Goal: Task Accomplishment & Management: Manage account settings

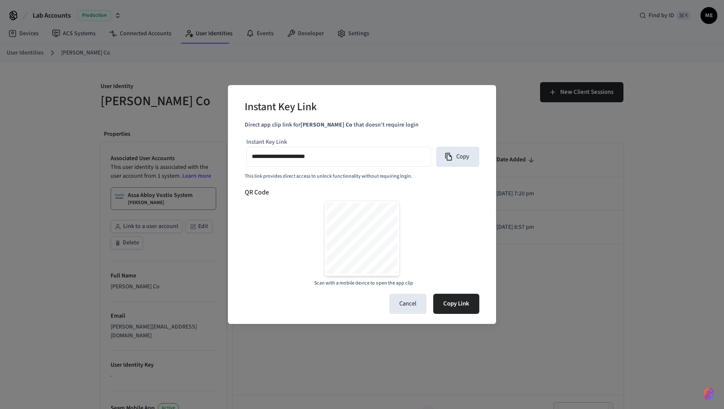
scroll to position [183, 0]
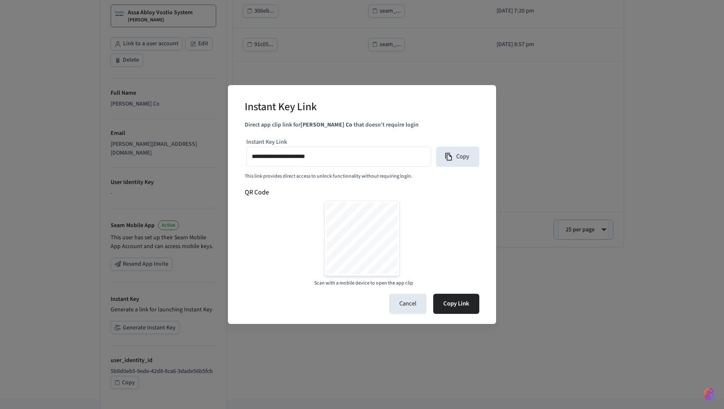
type input "**********"
click at [451, 157] on icon "button" at bounding box center [448, 156] width 7 height 8
click at [459, 155] on button "Copy" at bounding box center [457, 157] width 43 height 20
click at [522, 114] on div "**********" at bounding box center [362, 204] width 724 height 409
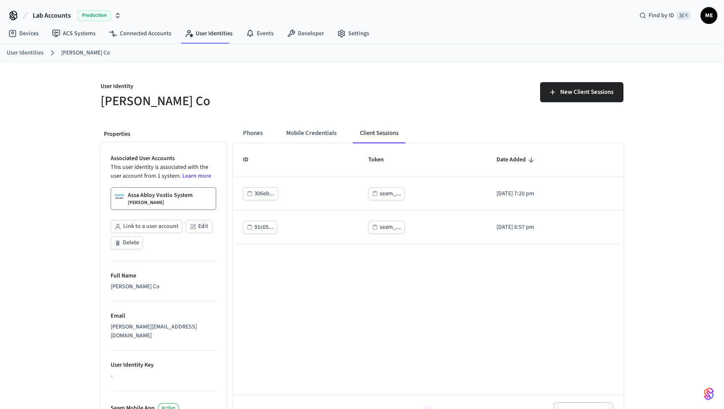
scroll to position [0, 0]
click at [309, 133] on button "Mobile Credentials" at bounding box center [311, 133] width 64 height 20
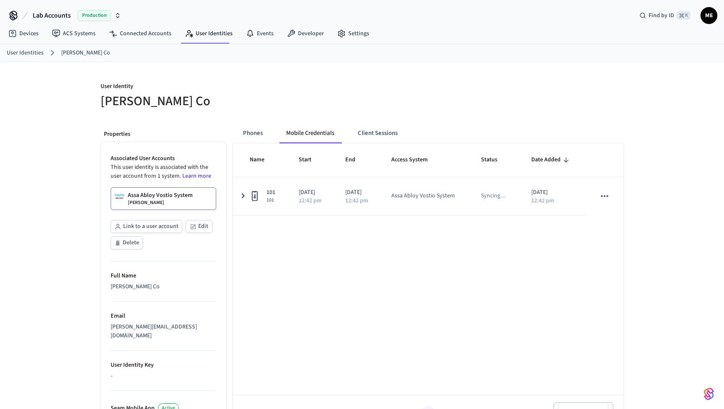
click at [202, 49] on ol "User Identities Matt Boring Co" at bounding box center [365, 52] width 717 height 11
click at [217, 33] on link "User Identities" at bounding box center [208, 33] width 61 height 15
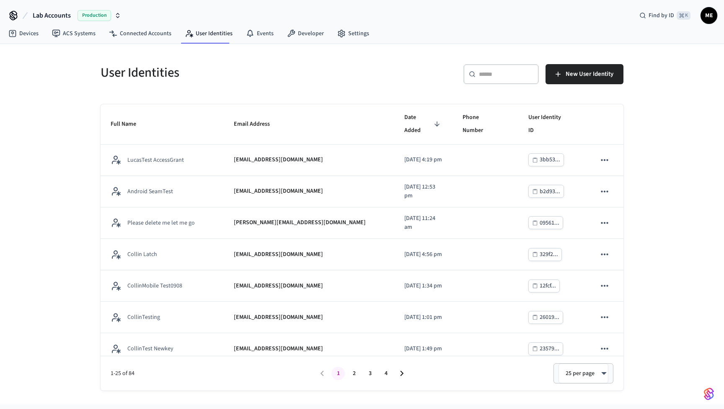
click at [515, 67] on div "​ ​" at bounding box center [500, 74] width 75 height 20
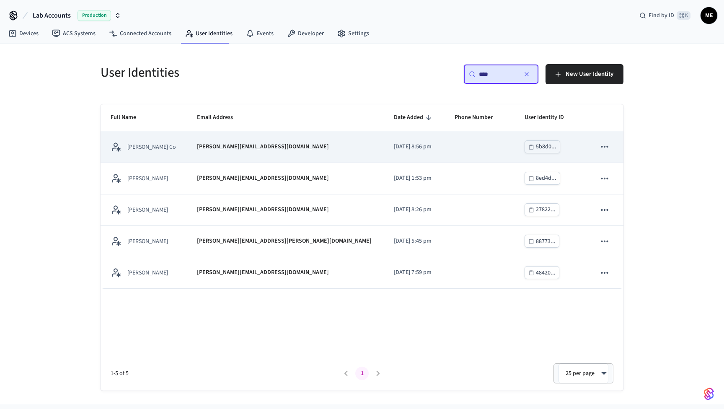
type input "****"
click at [270, 147] on div "matt@boring.co" at bounding box center [285, 146] width 177 height 9
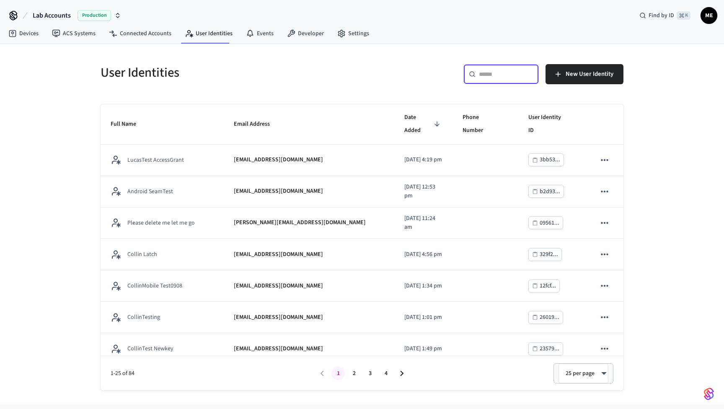
click at [500, 78] on input "text" at bounding box center [506, 74] width 54 height 8
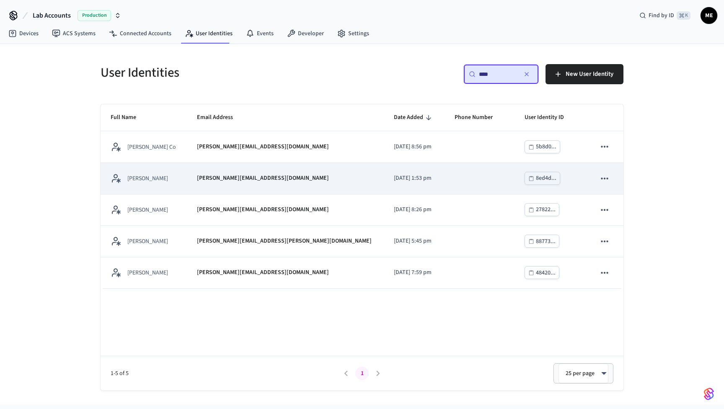
type input "****"
click at [234, 182] on p "matt@getseam.com" at bounding box center [263, 178] width 132 height 9
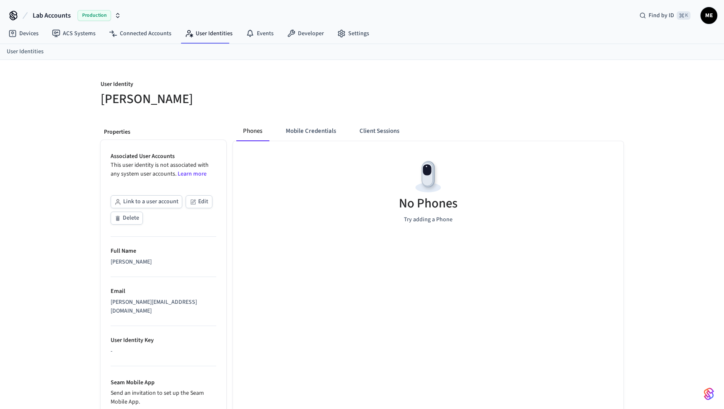
scroll to position [1, 0]
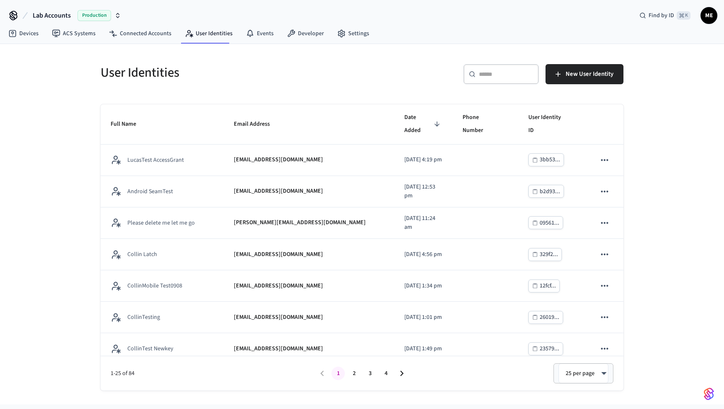
click at [490, 70] on input "text" at bounding box center [506, 74] width 54 height 8
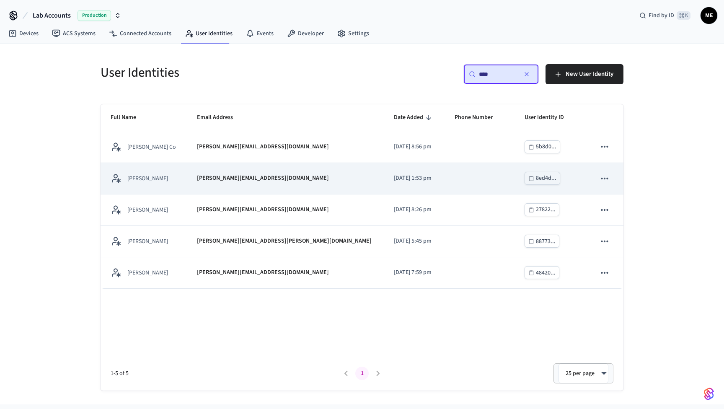
type input "****"
click at [246, 181] on p "matt@getseam.com" at bounding box center [263, 178] width 132 height 9
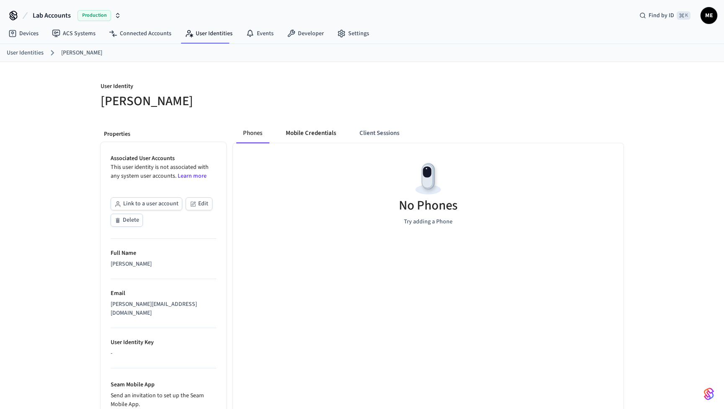
click at [331, 126] on button "Mobile Credentials" at bounding box center [311, 133] width 64 height 20
click at [376, 131] on button "Client Sessions" at bounding box center [377, 133] width 53 height 20
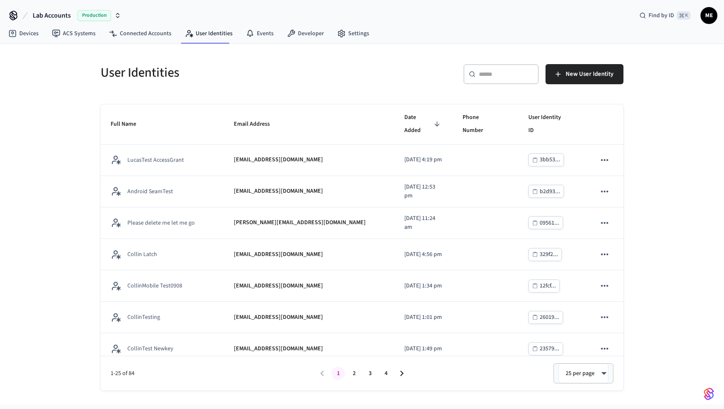
click at [505, 64] on div "​ ​ New User Identity" at bounding box center [490, 72] width 266 height 37
click at [502, 70] on input "text" at bounding box center [506, 74] width 54 height 8
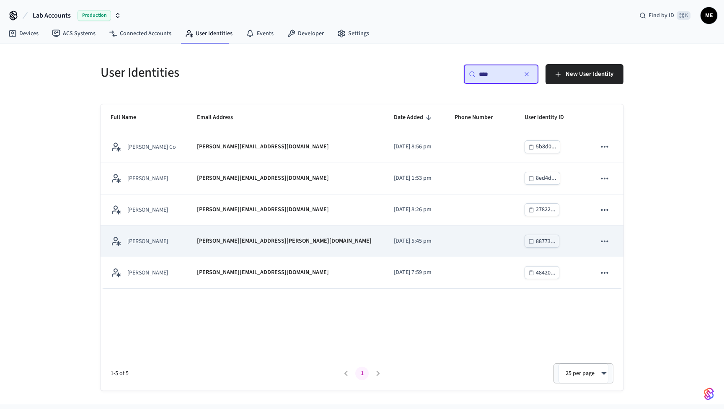
type input "****"
click at [384, 229] on td "2025/07/09 at 5:45 pm" at bounding box center [414, 241] width 61 height 31
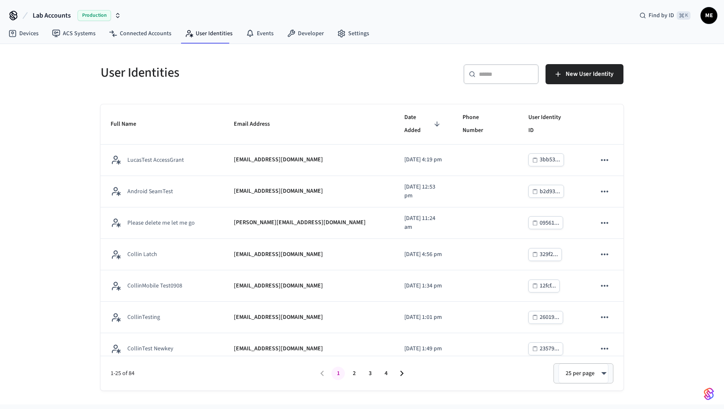
click at [489, 72] on input "text" at bounding box center [506, 74] width 54 height 8
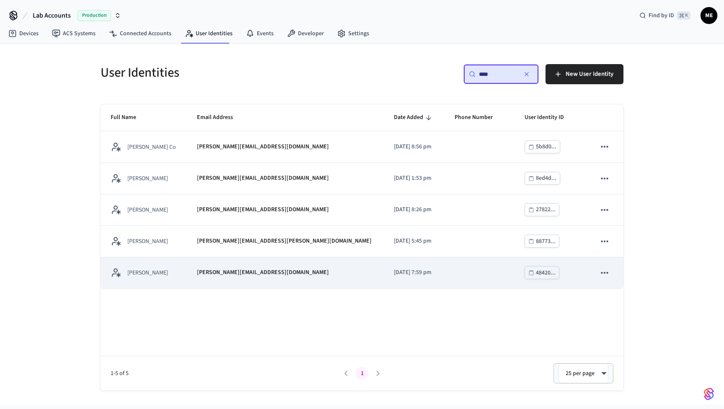
type input "****"
click at [403, 278] on td "2025/04/16 at 7:59 pm" at bounding box center [414, 272] width 61 height 31
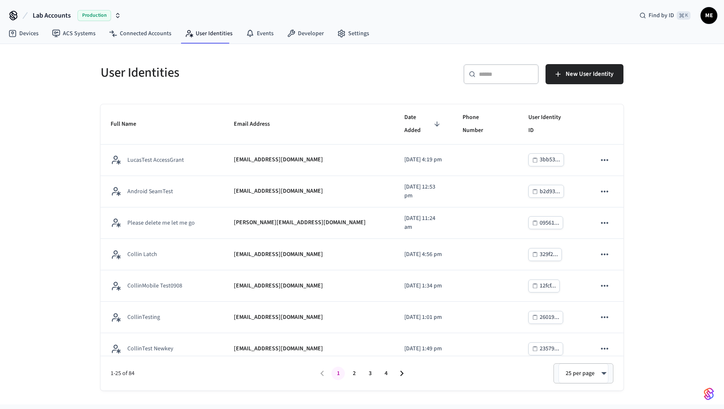
click at [505, 66] on div "​ ​" at bounding box center [500, 74] width 75 height 20
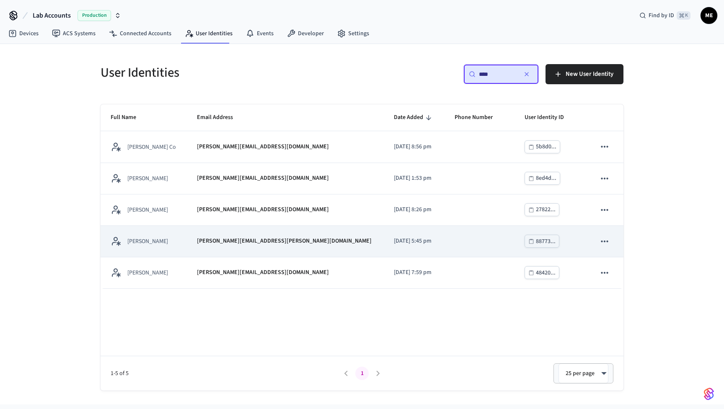
type input "****"
click at [289, 250] on td "[PERSON_NAME][EMAIL_ADDRESS][PERSON_NAME][DOMAIN_NAME]" at bounding box center [285, 241] width 197 height 31
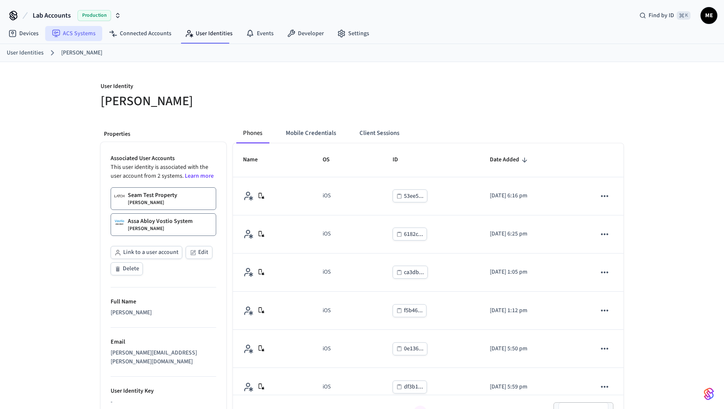
click at [75, 40] on link "ACS Systems" at bounding box center [73, 33] width 57 height 15
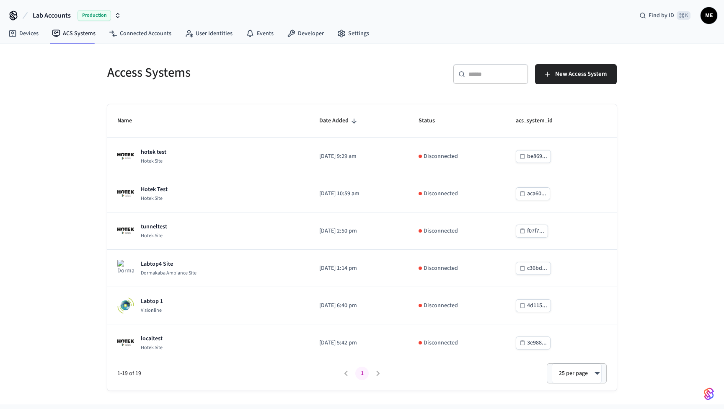
click at [488, 75] on input "text" at bounding box center [495, 74] width 54 height 8
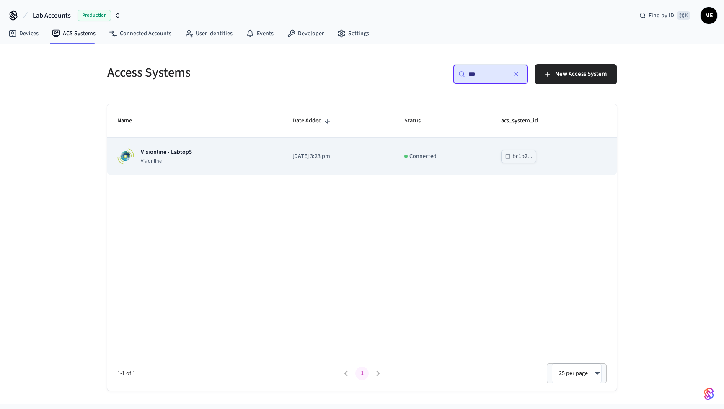
type input "***"
click at [182, 154] on p "Visionline - Labtop5" at bounding box center [166, 152] width 51 height 8
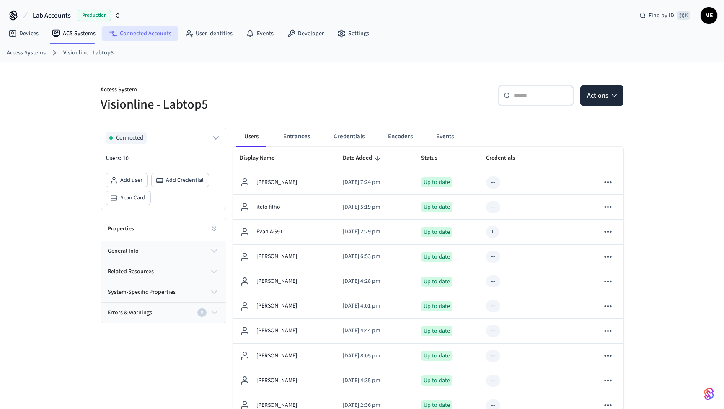
click at [145, 32] on link "Connected Accounts" at bounding box center [140, 33] width 76 height 15
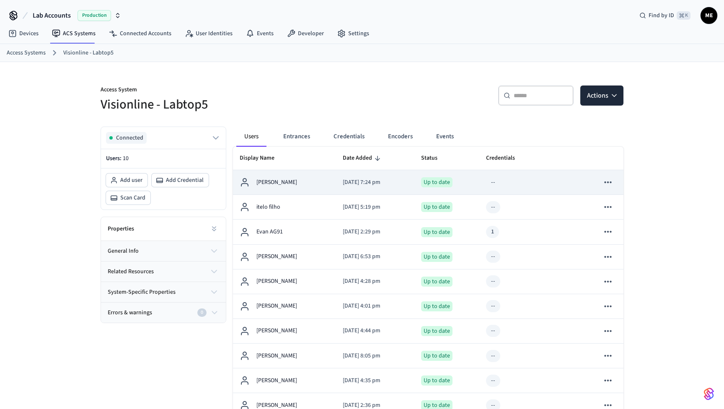
click at [295, 182] on div "[PERSON_NAME]" at bounding box center [284, 182] width 90 height 10
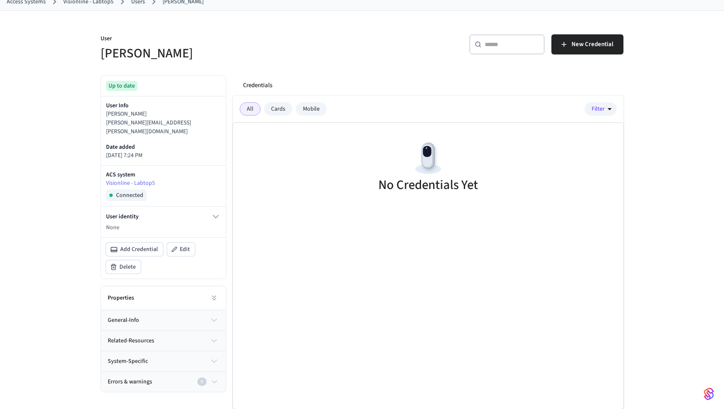
scroll to position [51, 0]
click at [142, 245] on span "Add Credential" at bounding box center [139, 249] width 38 height 8
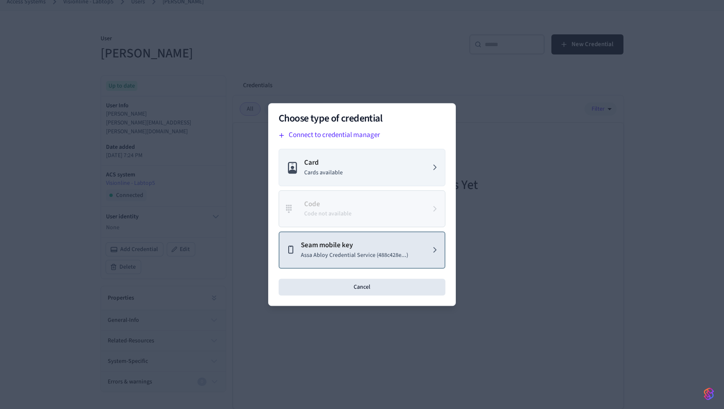
click at [299, 249] on div "Seam mobile key Assa Abloy Credential Service (488c428e...)" at bounding box center [347, 250] width 122 height 20
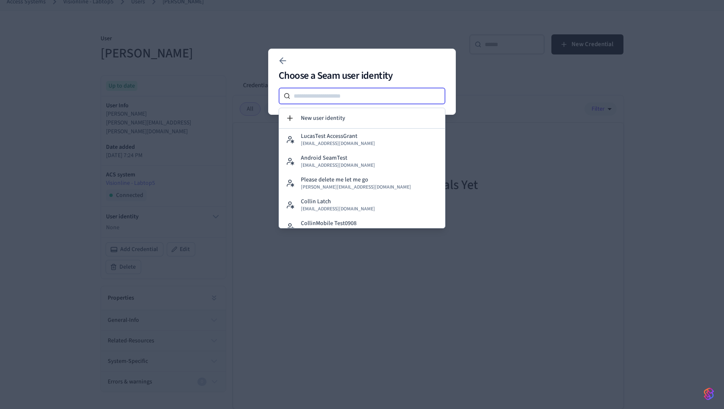
click at [335, 99] on input at bounding box center [367, 96] width 155 height 10
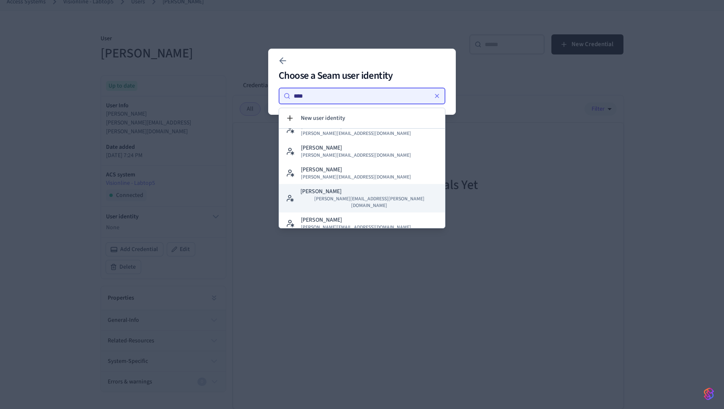
scroll to position [10, 0]
type input "****"
click at [339, 196] on span "[PERSON_NAME][EMAIL_ADDRESS][PERSON_NAME][DOMAIN_NAME]" at bounding box center [369, 202] width 138 height 13
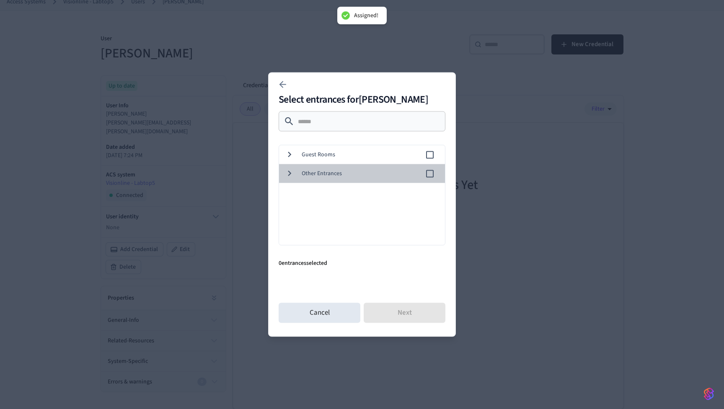
click at [382, 172] on span "Other Entrances" at bounding box center [362, 173] width 123 height 9
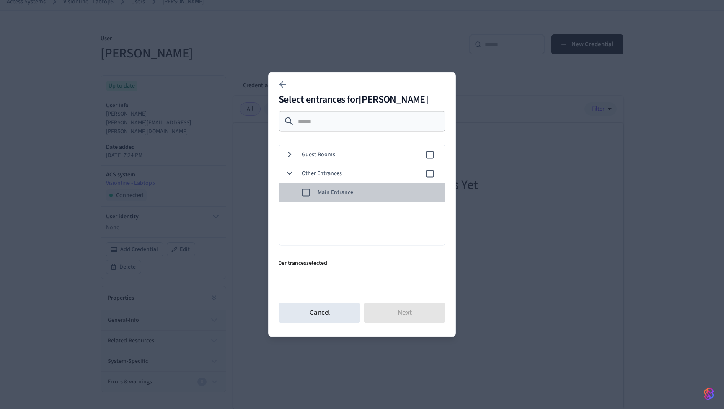
click at [368, 188] on span "Main Entrance" at bounding box center [377, 192] width 121 height 9
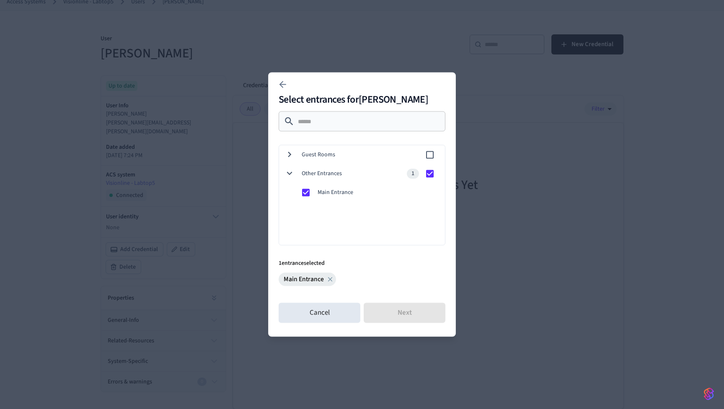
click at [289, 161] on div "Guest Rooms" at bounding box center [360, 154] width 169 height 19
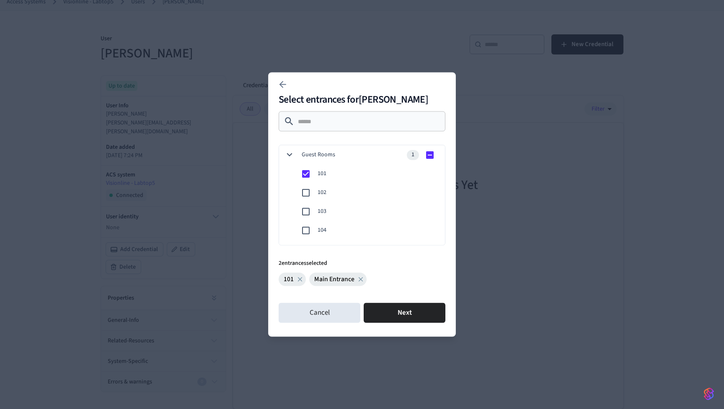
click at [289, 157] on icon at bounding box center [289, 154] width 11 height 11
click at [288, 156] on icon at bounding box center [289, 154] width 11 height 11
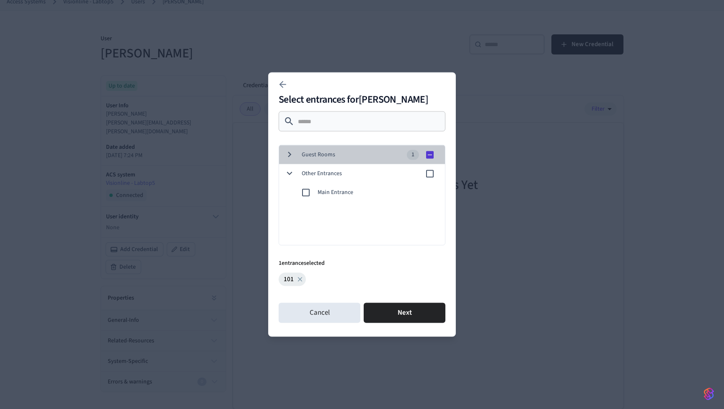
click at [288, 156] on icon at bounding box center [289, 154] width 11 height 11
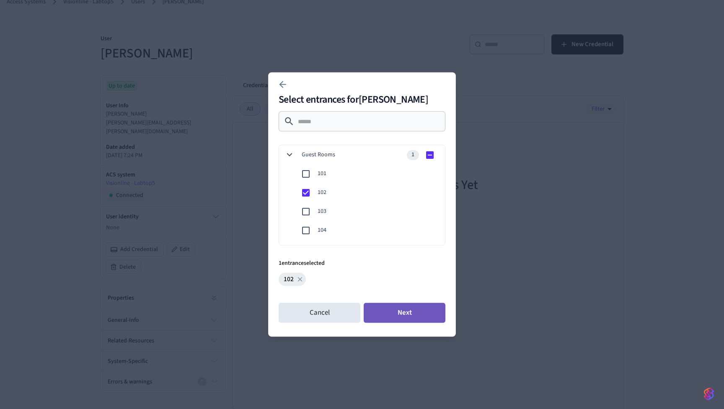
click at [383, 309] on button "Next" at bounding box center [404, 313] width 82 height 20
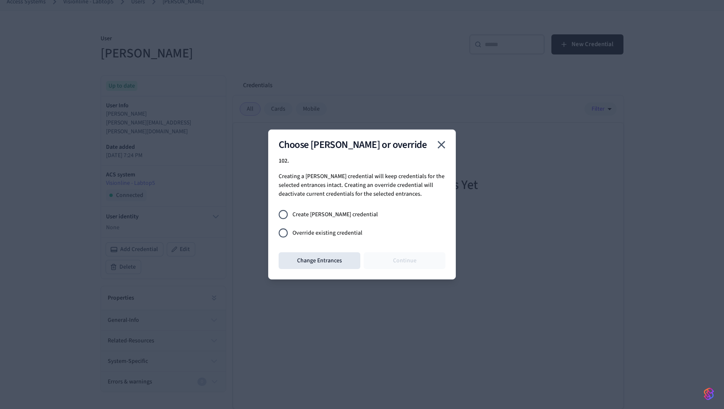
click at [342, 232] on span "Override existing credential" at bounding box center [327, 233] width 70 height 9
click at [390, 263] on button "Continue" at bounding box center [404, 260] width 82 height 17
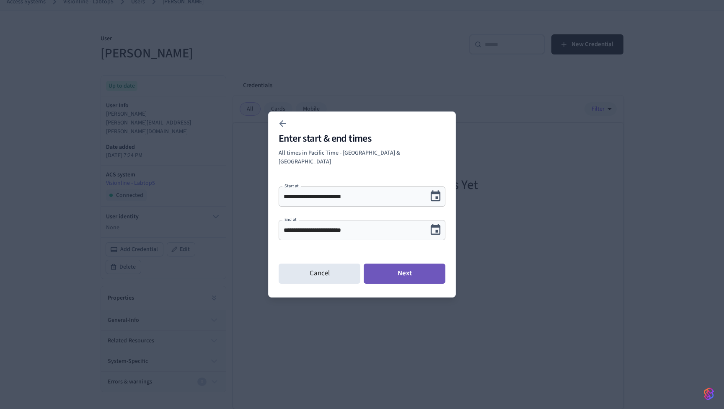
click at [389, 264] on button "Next" at bounding box center [404, 273] width 82 height 20
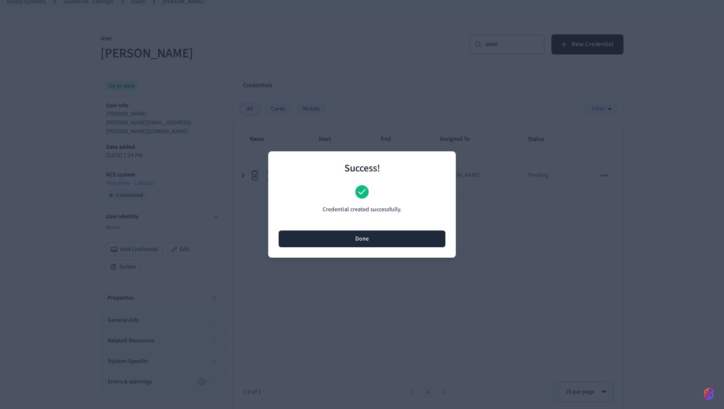
click at [396, 241] on button "Done" at bounding box center [361, 238] width 167 height 17
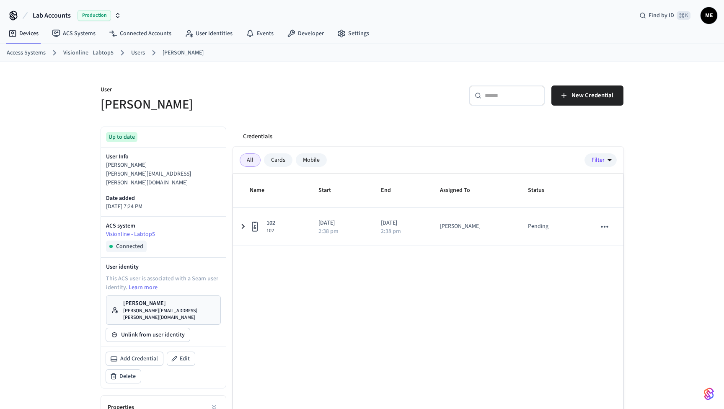
click at [134, 299] on p "[PERSON_NAME]" at bounding box center [169, 303] width 92 height 8
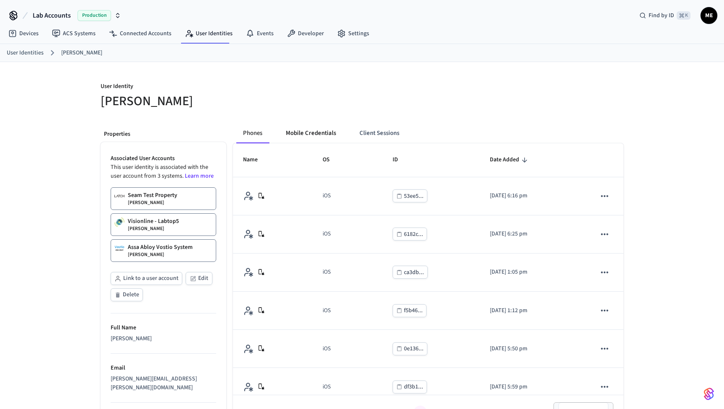
click at [317, 130] on button "Mobile Credentials" at bounding box center [311, 133] width 64 height 20
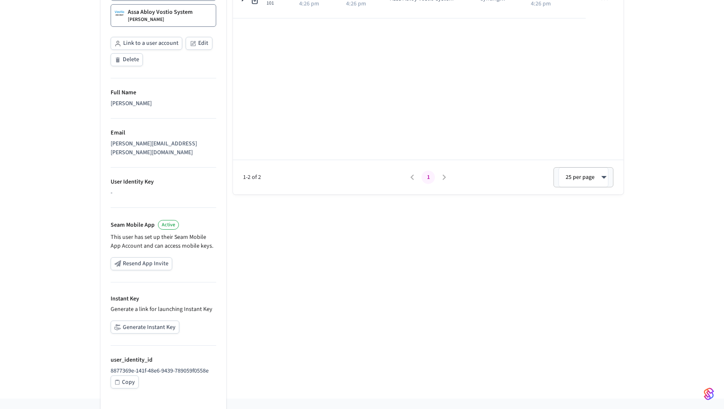
scroll to position [234, 0]
click at [135, 321] on button "Generate Instant Key" at bounding box center [145, 327] width 69 height 13
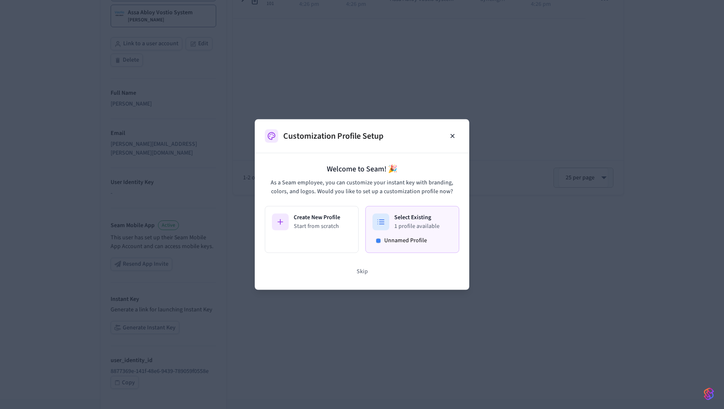
click at [397, 228] on p "1 profile available" at bounding box center [416, 226] width 45 height 8
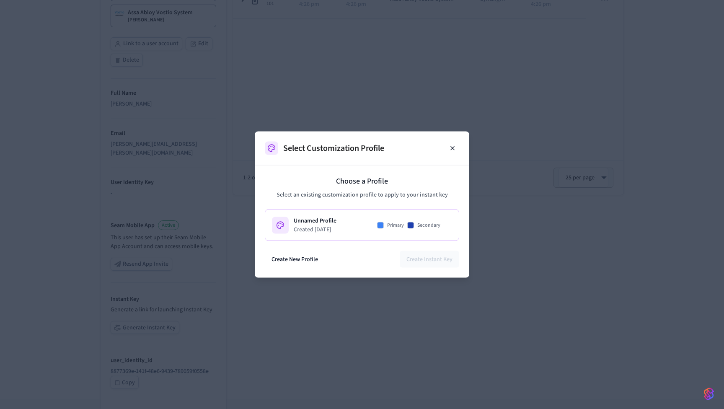
click at [340, 229] on div "Unnamed Profile Created [DATE] Primary Secondary" at bounding box center [362, 224] width 180 height 17
click at [429, 255] on button "Create Instant Key" at bounding box center [428, 259] width 59 height 17
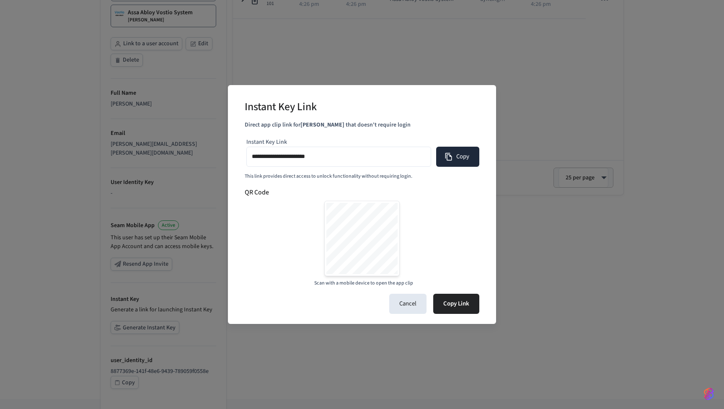
click at [457, 164] on button "Copy" at bounding box center [457, 157] width 43 height 20
